Goal: Task Accomplishment & Management: Manage account settings

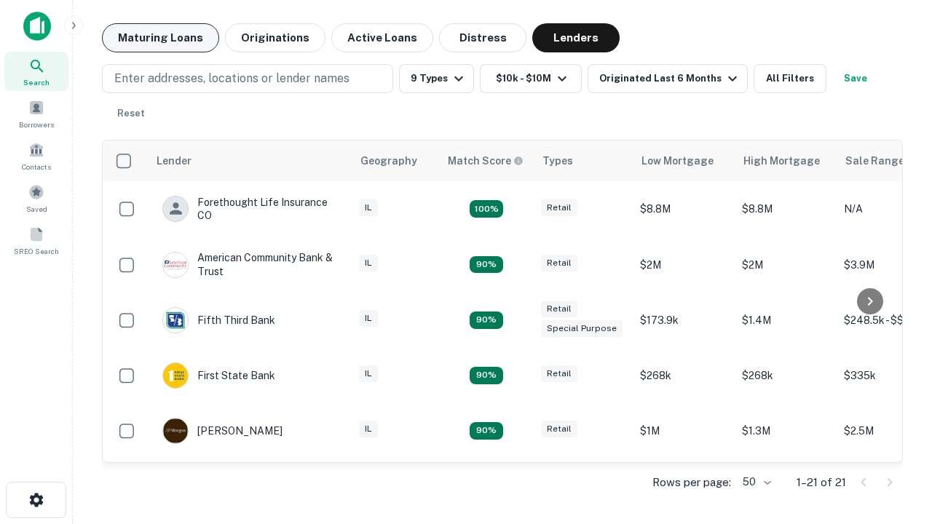
click at [160, 38] on button "Maturing Loans" at bounding box center [160, 37] width 117 height 29
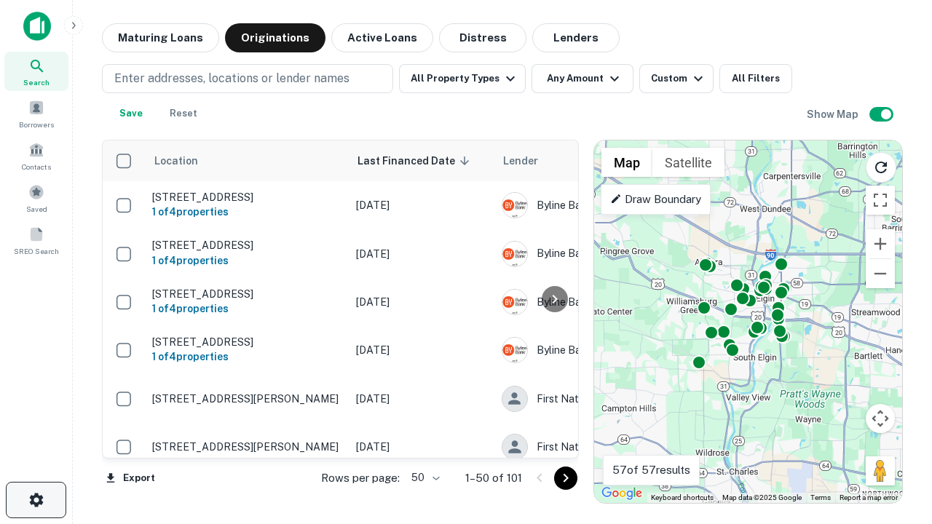
click at [36, 500] on icon "button" at bounding box center [36, 500] width 17 height 17
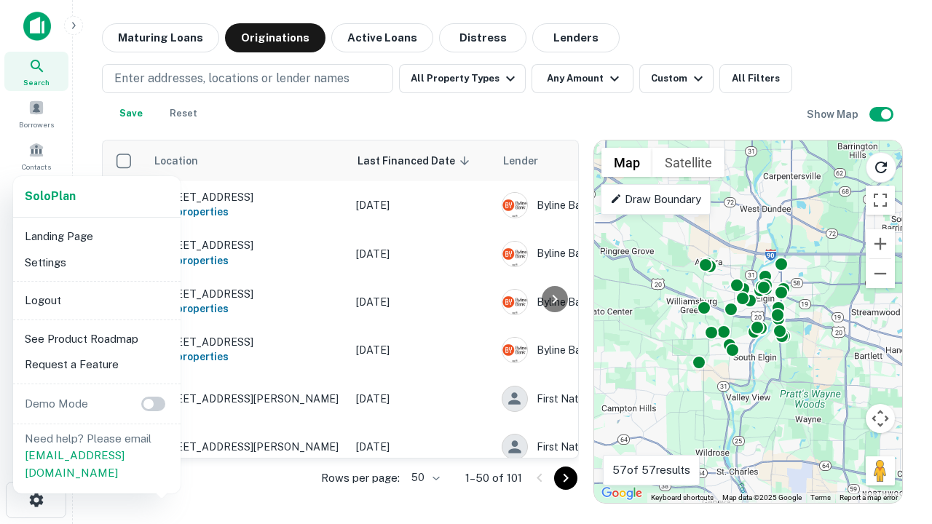
click at [96, 300] on li "Logout" at bounding box center [97, 301] width 156 height 26
